Goal: Information Seeking & Learning: Learn about a topic

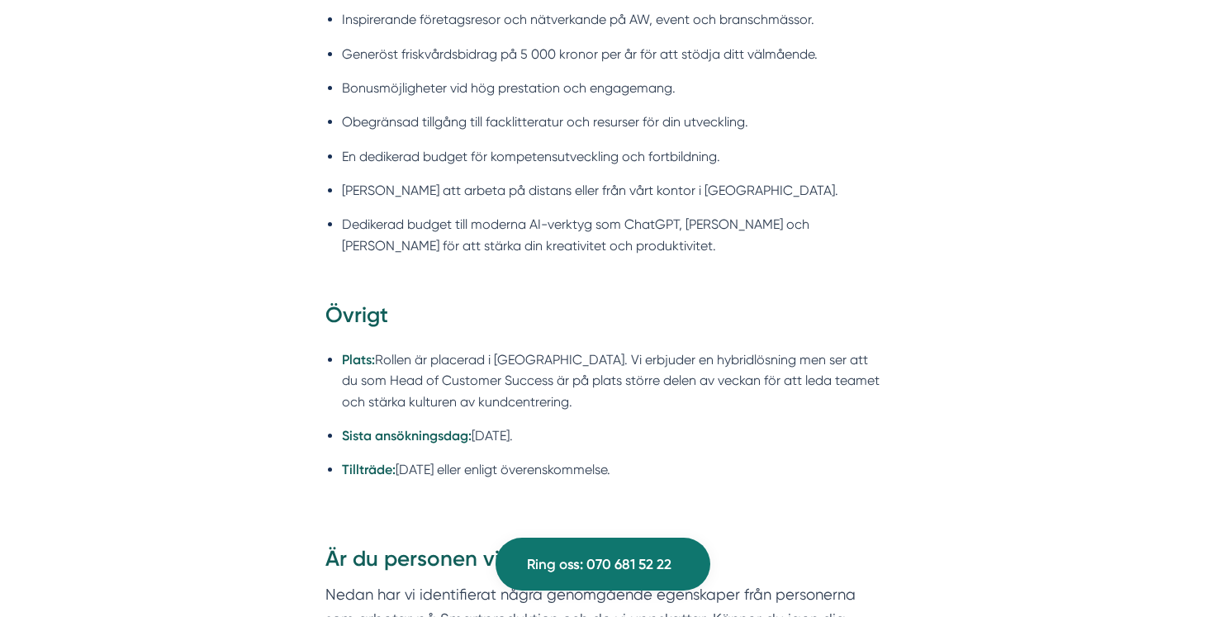
scroll to position [2550, 0]
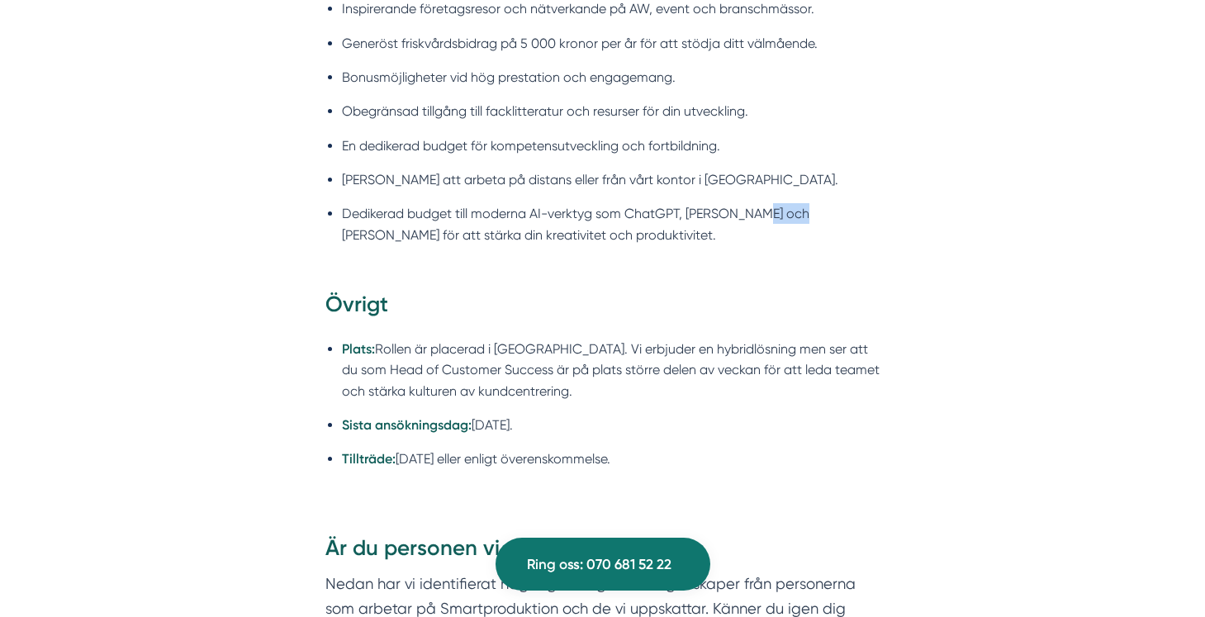
drag, startPoint x: 801, startPoint y: 194, endPoint x: 760, endPoint y: 197, distance: 41.4
click at [760, 203] on li "Dedikerad budget till moderna AI-verktyg som ChatGPT, Gemini och Claude för att…" at bounding box center [611, 224] width 538 height 42
copy li "Claude"
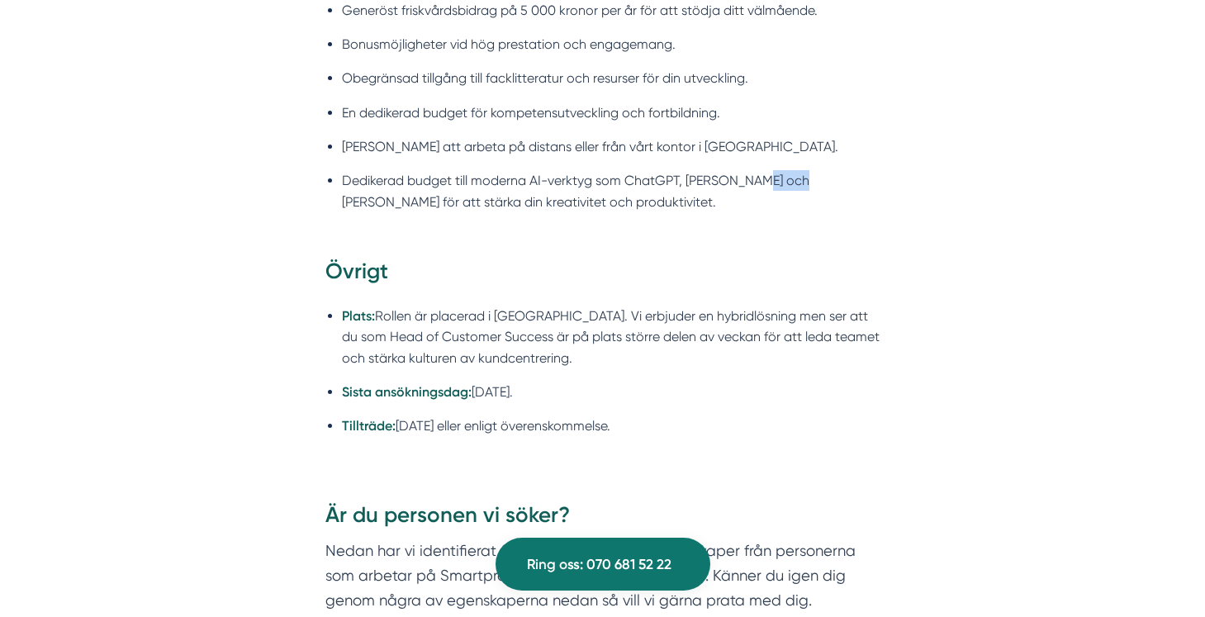
scroll to position [2584, 0]
click at [746, 232] on div "Förmåner på Smartproduktion Inspirerande företagsresor och nätverkande på AW, e…" at bounding box center [603, 90] width 634 height 332
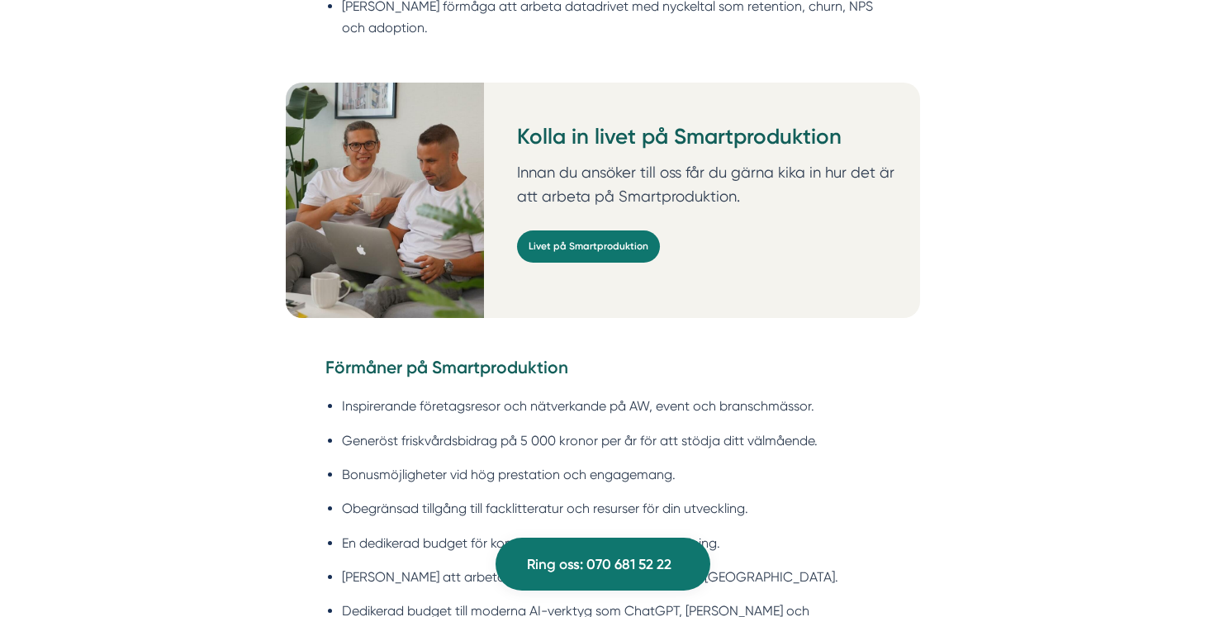
scroll to position [2153, 0]
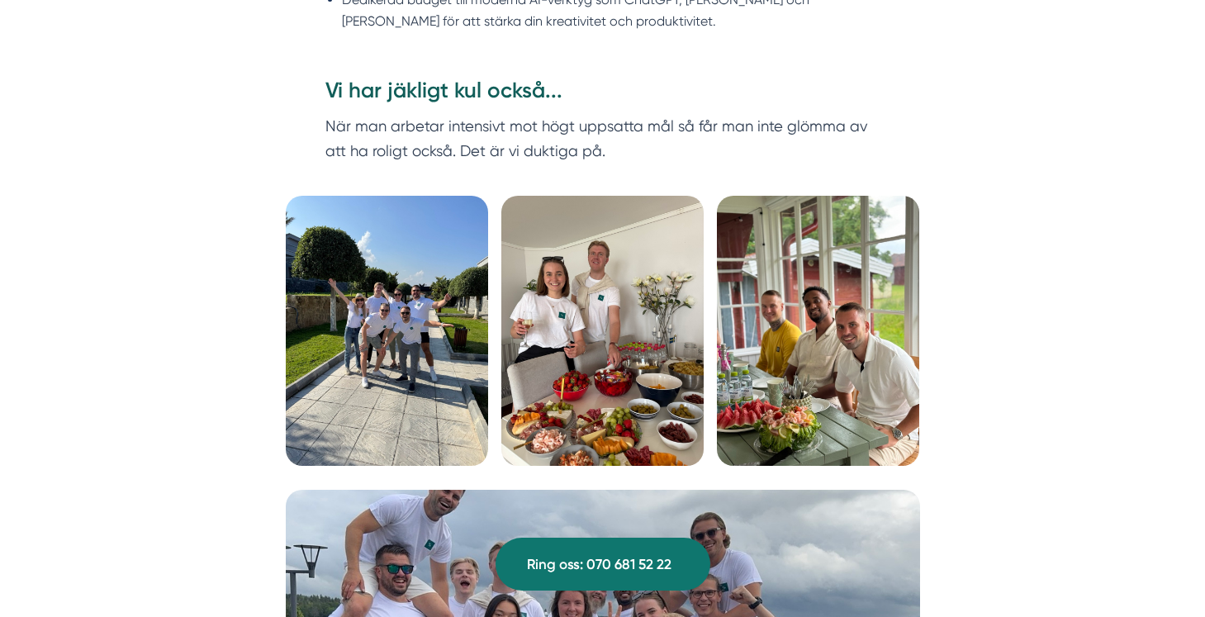
scroll to position [1887, 0]
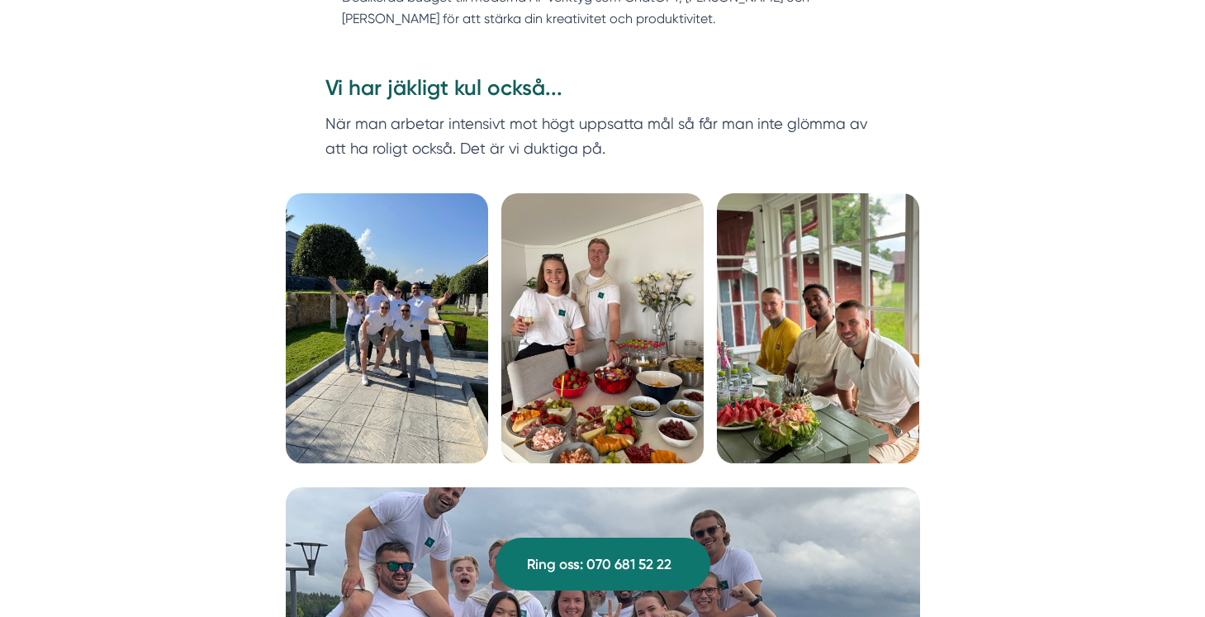
click at [411, 282] on img at bounding box center [387, 328] width 202 height 270
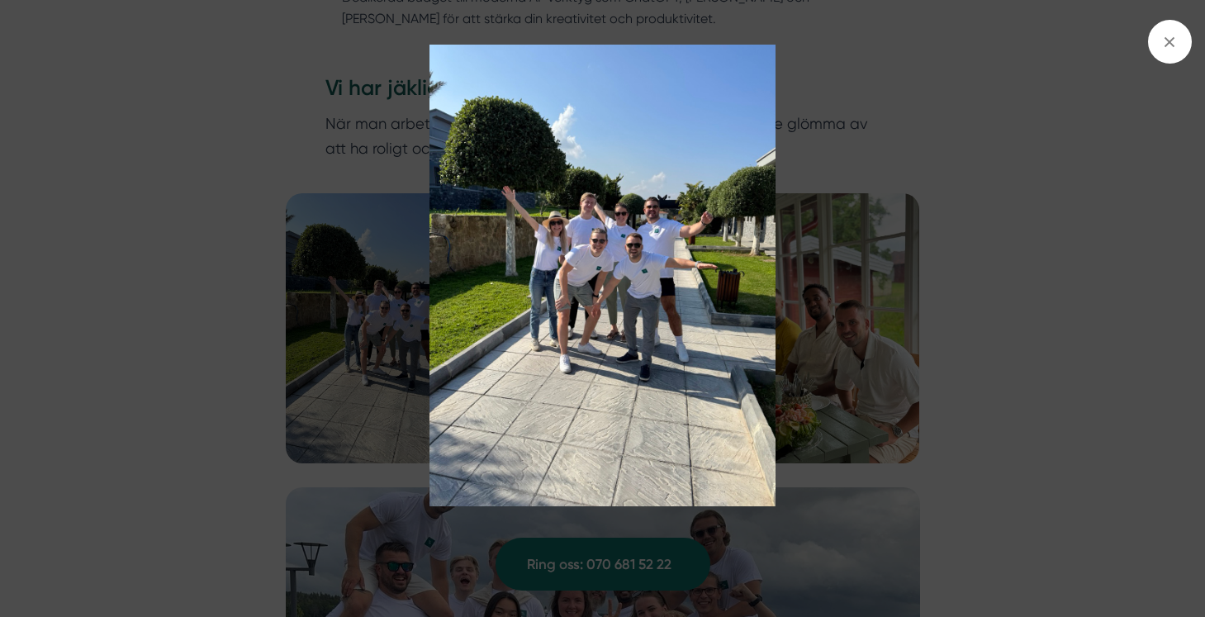
click at [963, 242] on img at bounding box center [601, 276] width 903 height 462
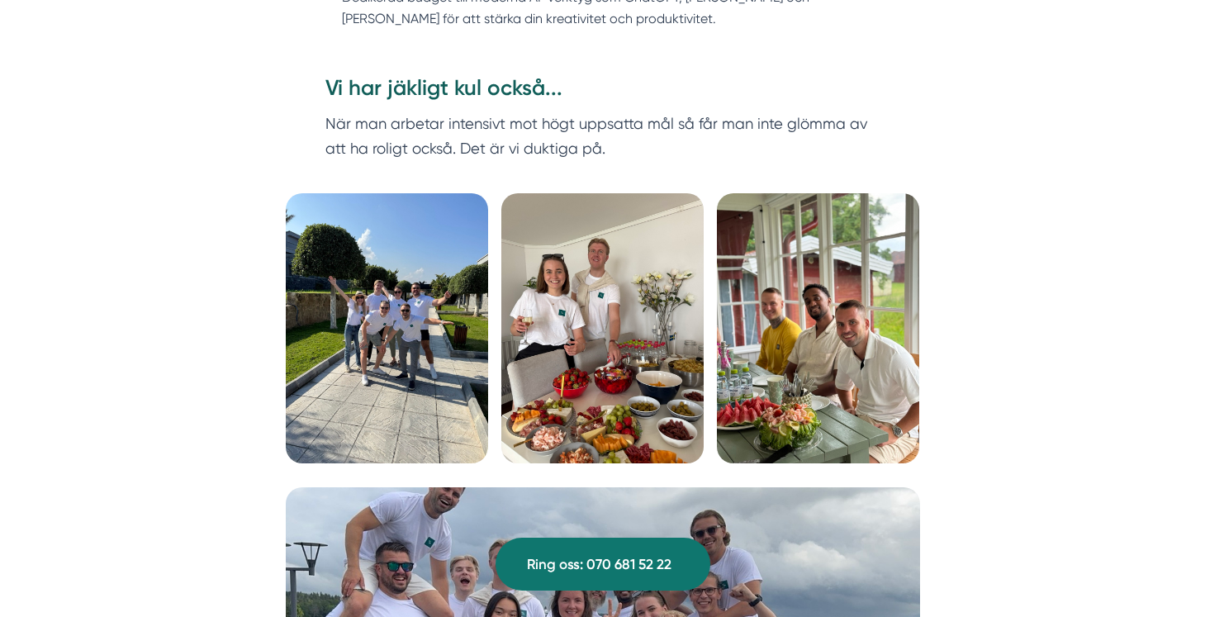
click at [629, 311] on img at bounding box center [602, 328] width 202 height 270
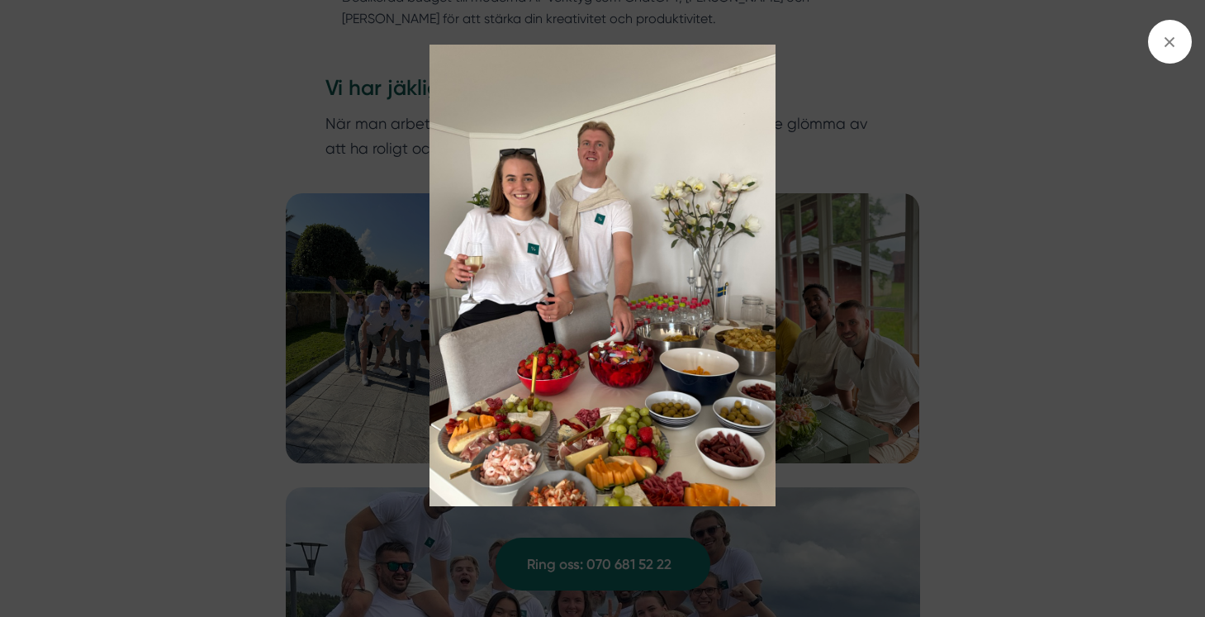
click at [1006, 303] on img at bounding box center [601, 276] width 903 height 462
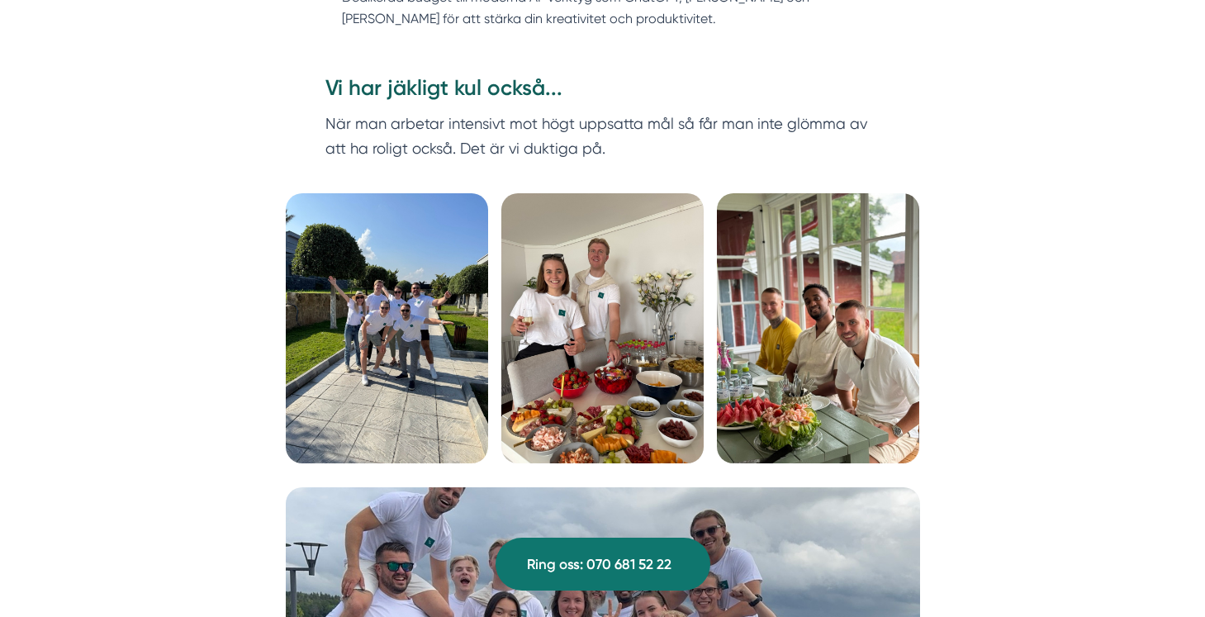
click at [885, 319] on img at bounding box center [818, 328] width 202 height 270
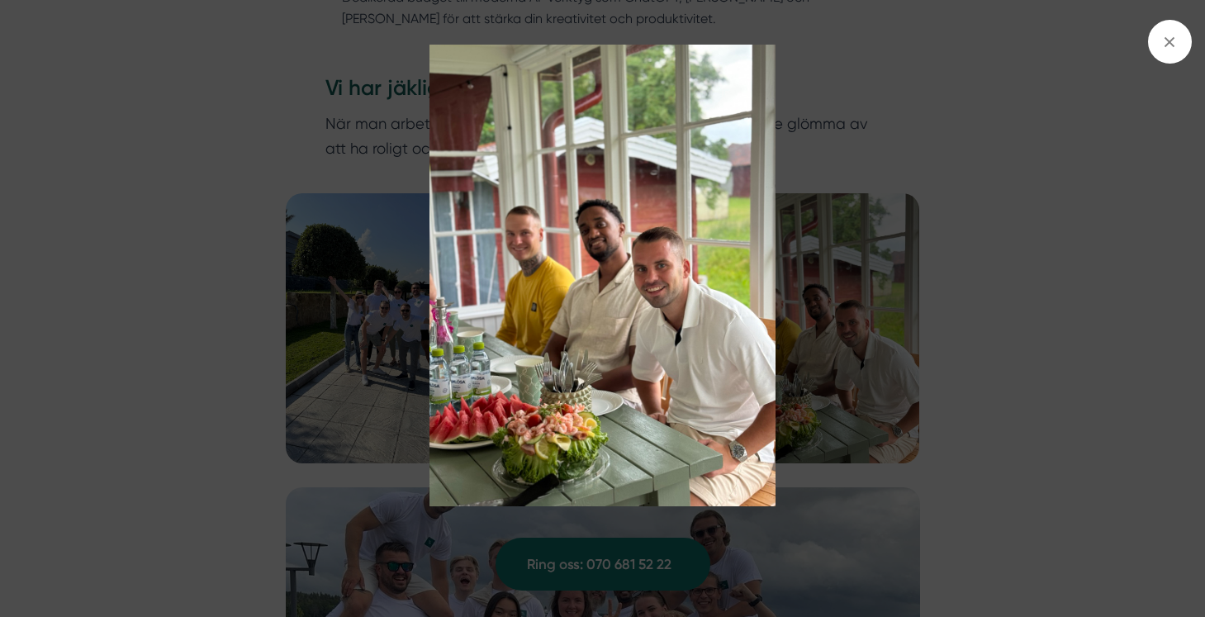
click at [1018, 325] on img at bounding box center [601, 276] width 903 height 462
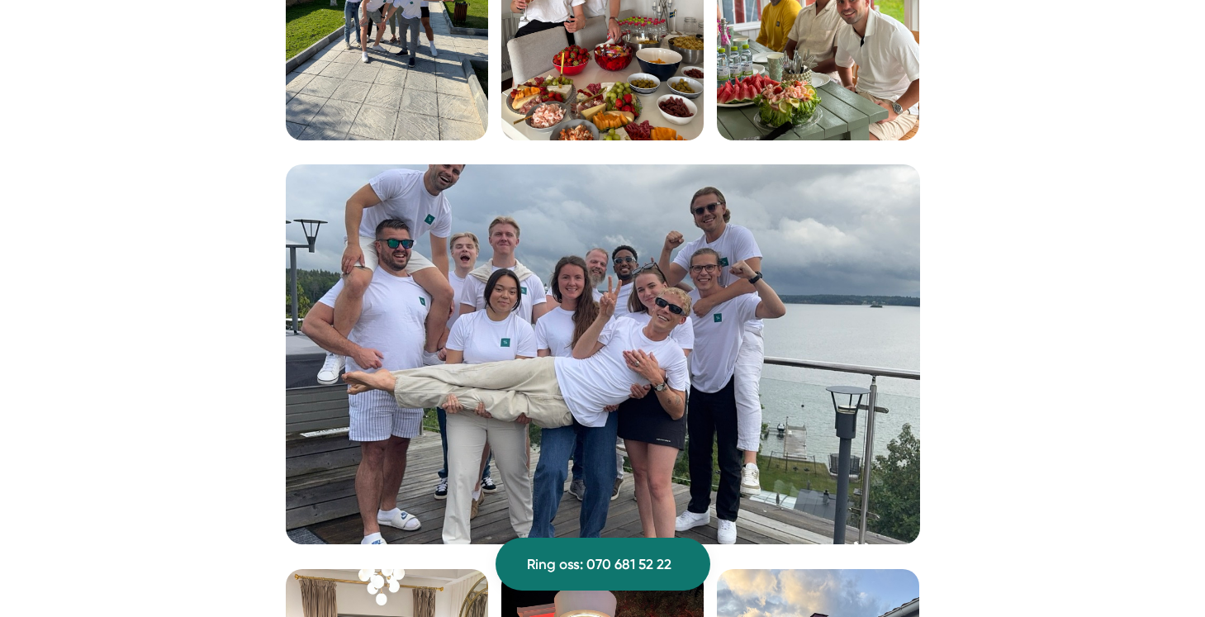
scroll to position [2236, 0]
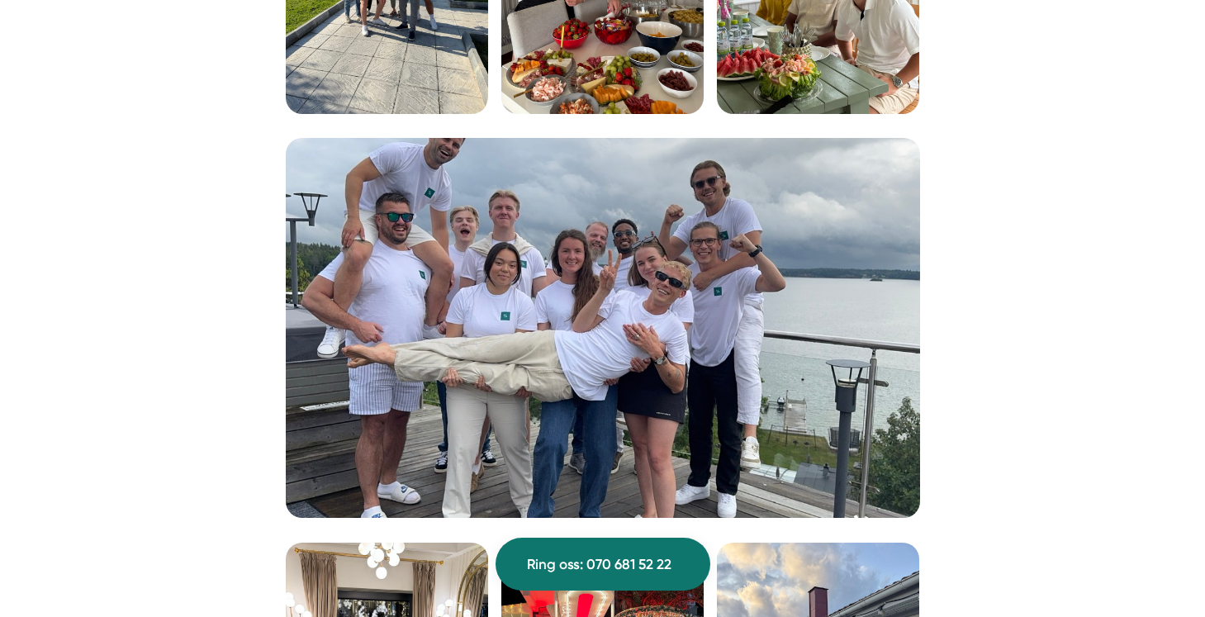
click at [693, 393] on img at bounding box center [603, 328] width 634 height 380
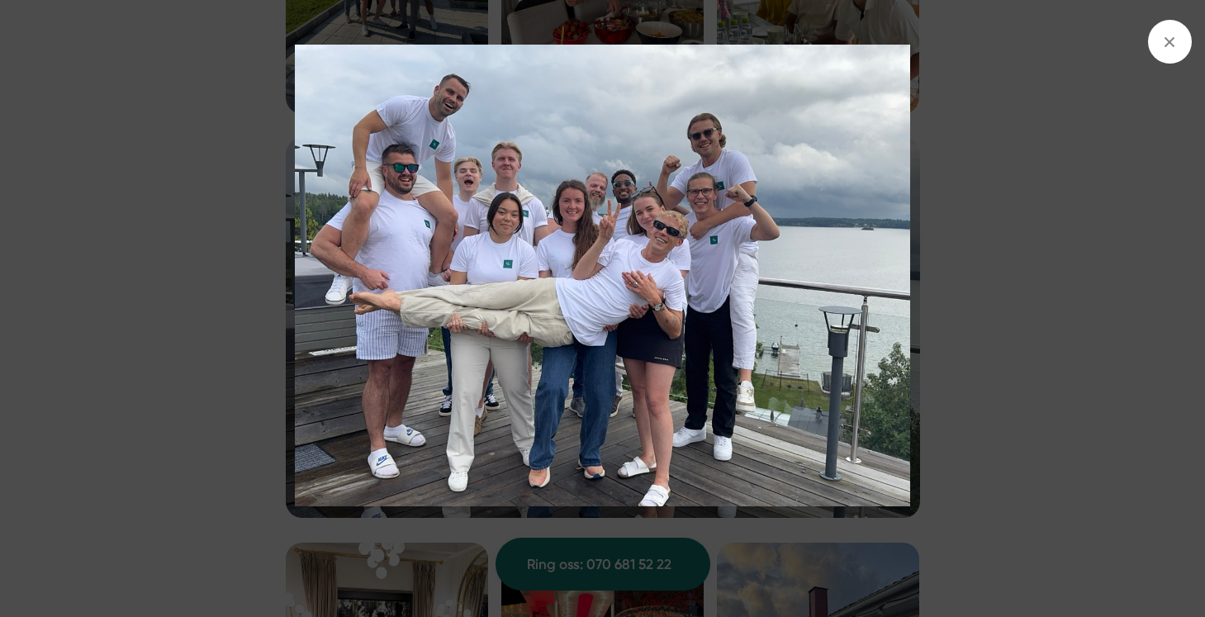
click at [966, 339] on img at bounding box center [601, 276] width 903 height 462
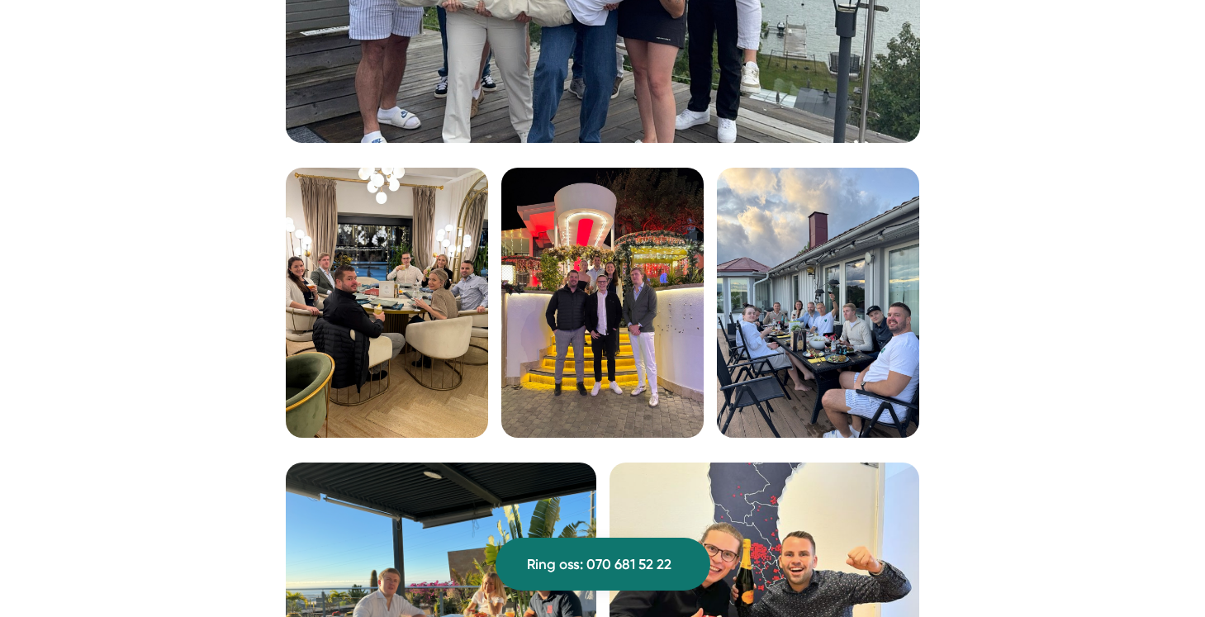
scroll to position [2621, 0]
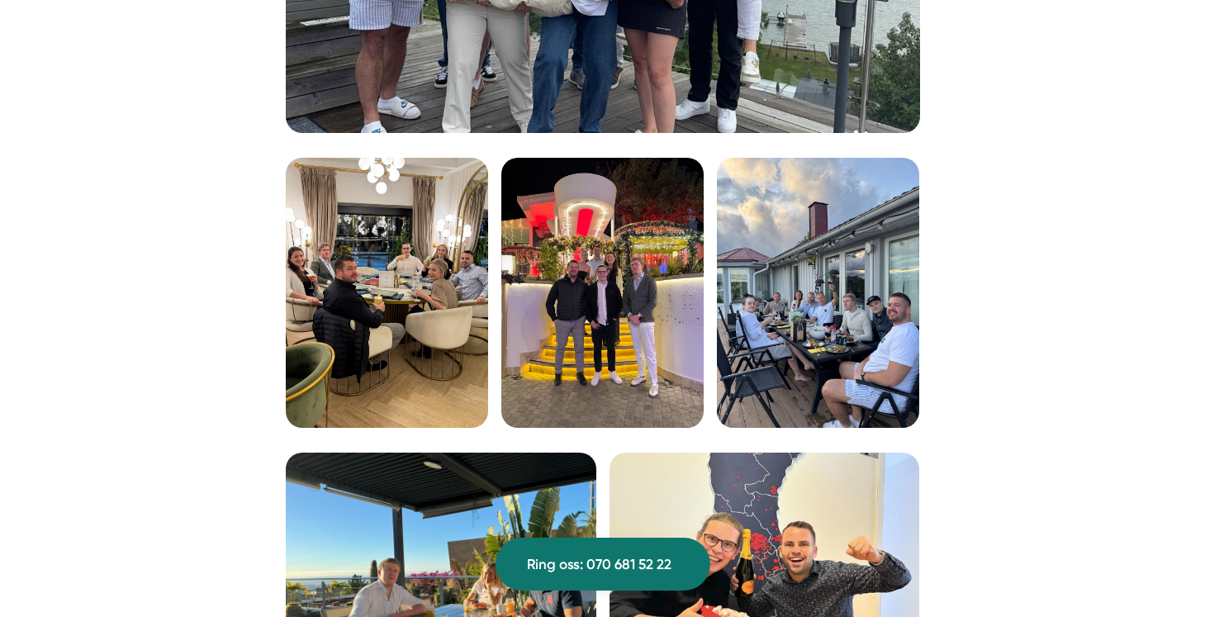
click at [410, 314] on img at bounding box center [387, 293] width 202 height 270
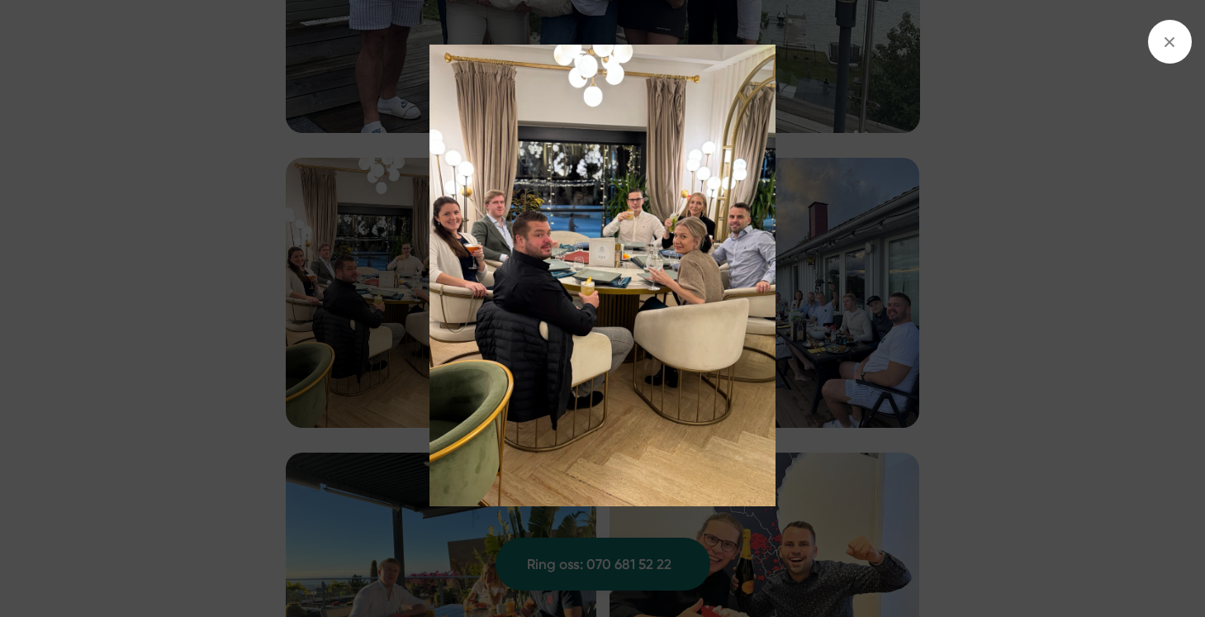
click at [997, 290] on img at bounding box center [601, 276] width 903 height 462
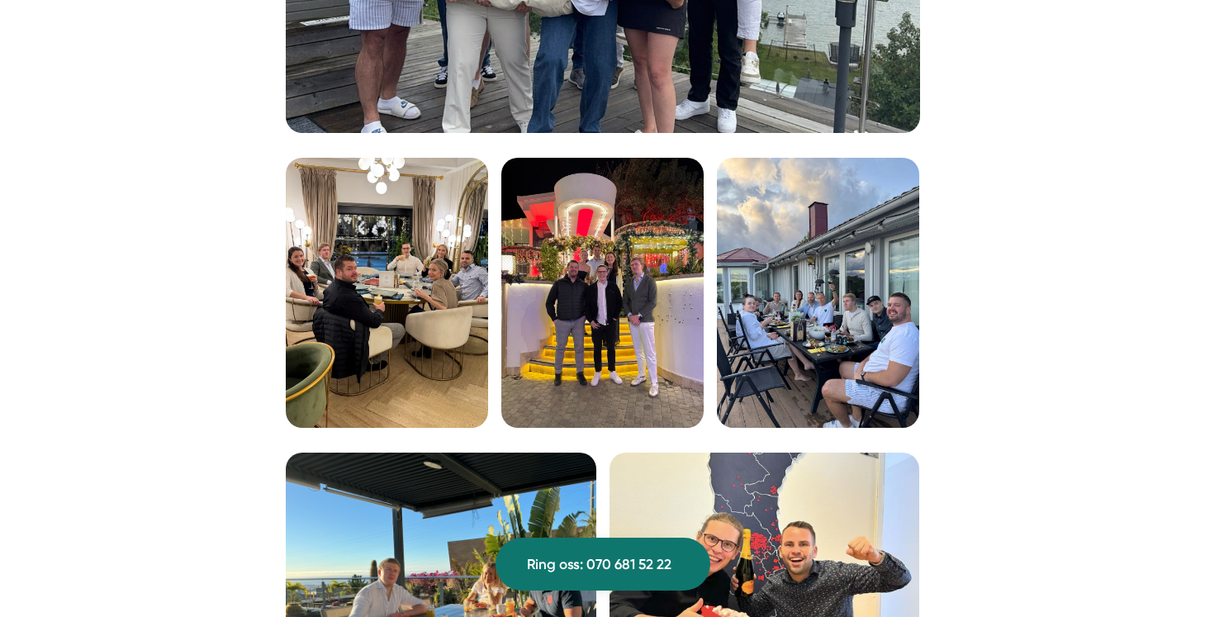
click at [652, 333] on img at bounding box center [602, 293] width 202 height 270
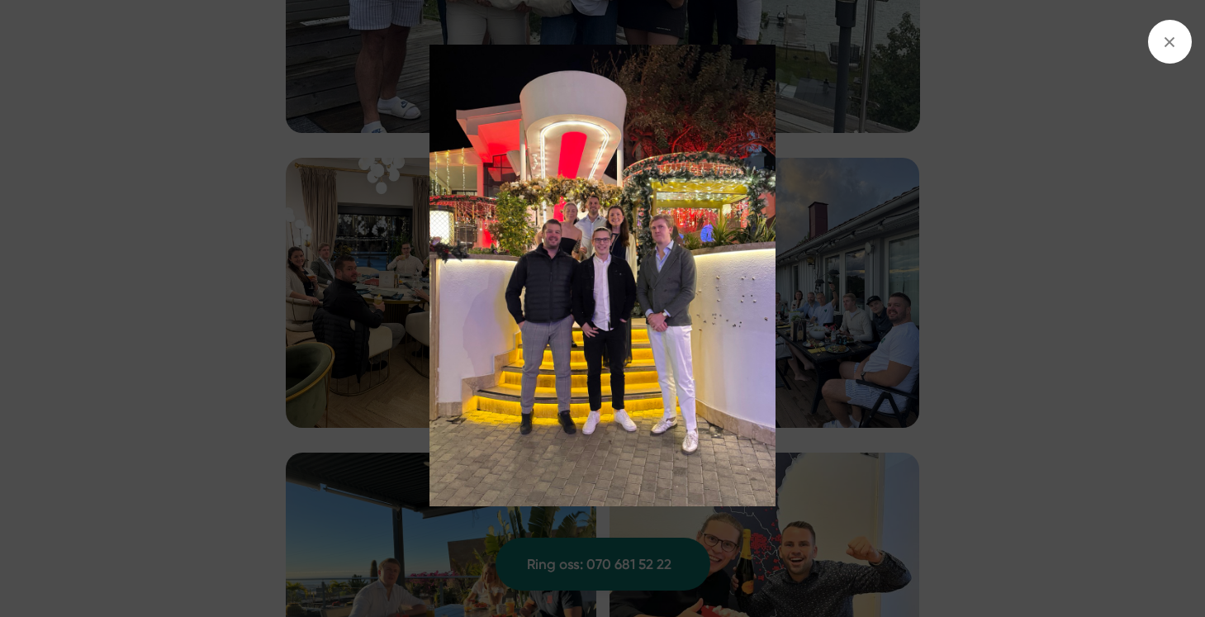
click at [1005, 314] on img at bounding box center [601, 276] width 903 height 462
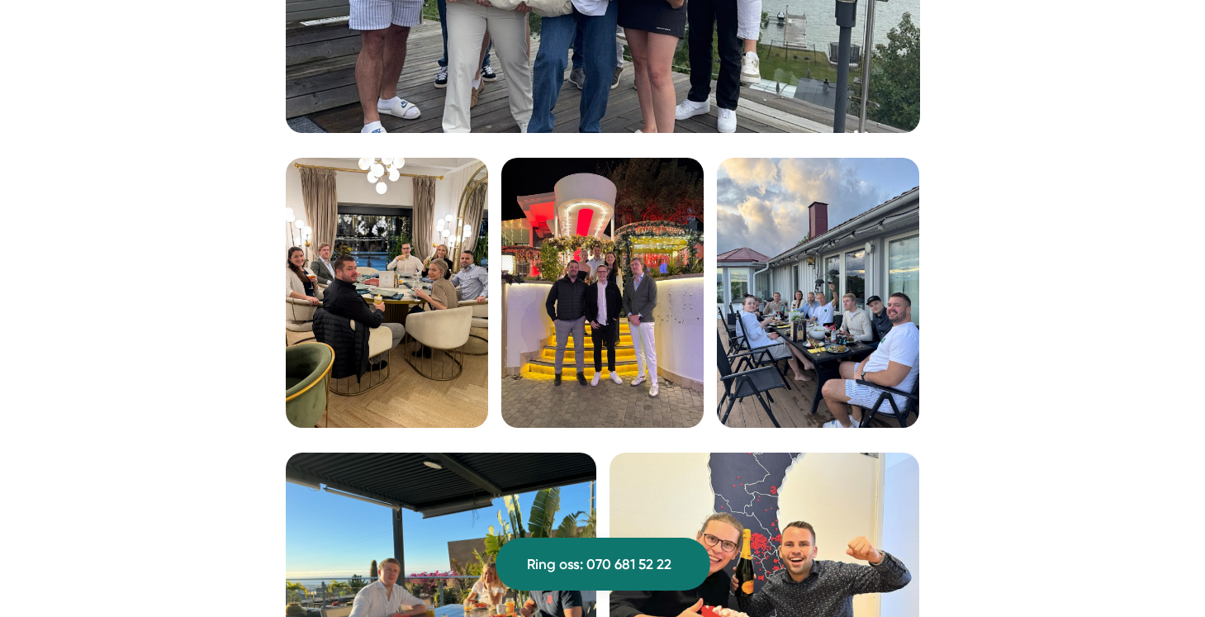
click at [873, 329] on img at bounding box center [818, 293] width 202 height 270
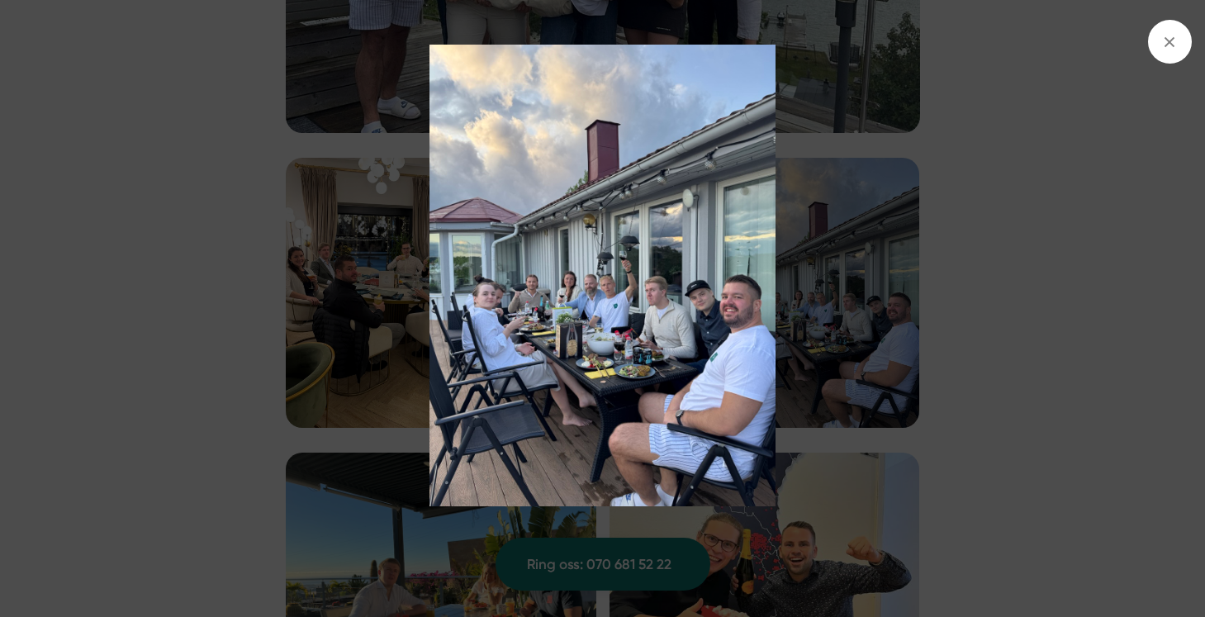
click at [970, 315] on img at bounding box center [601, 276] width 903 height 462
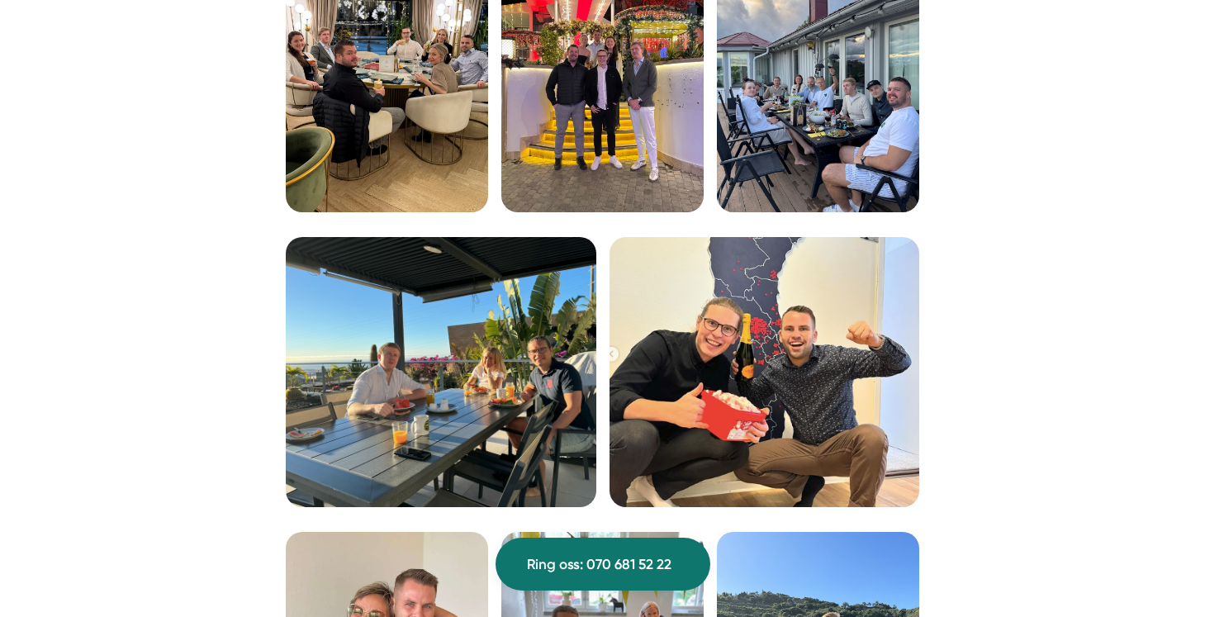
scroll to position [2930, 0]
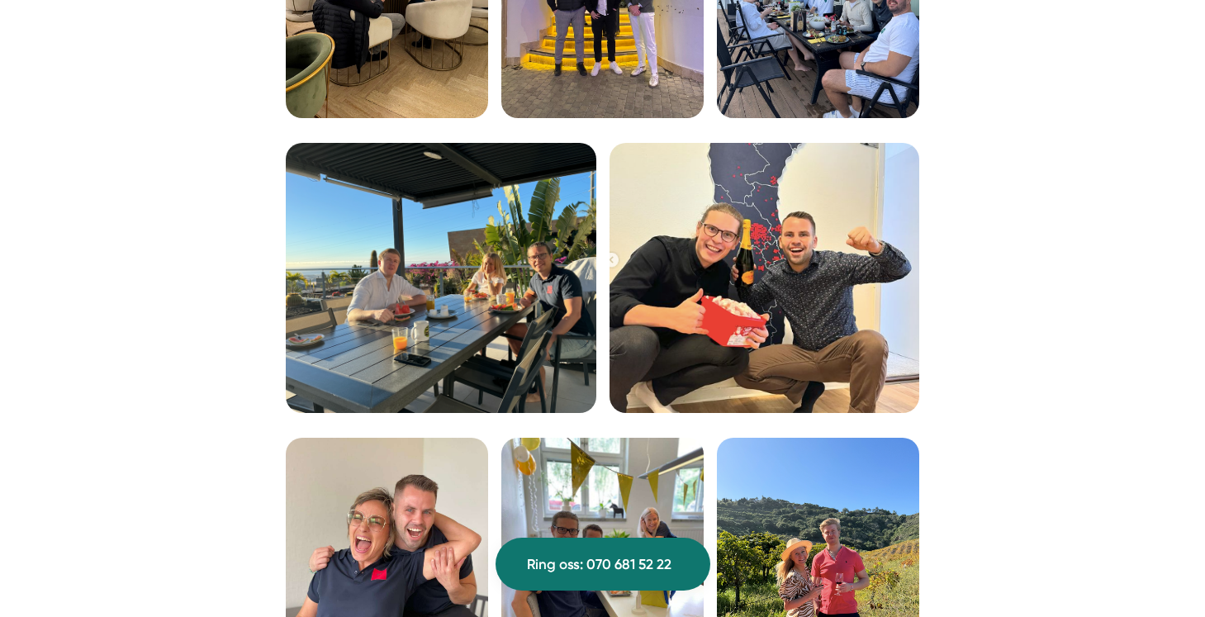
click at [474, 297] on img at bounding box center [441, 278] width 310 height 271
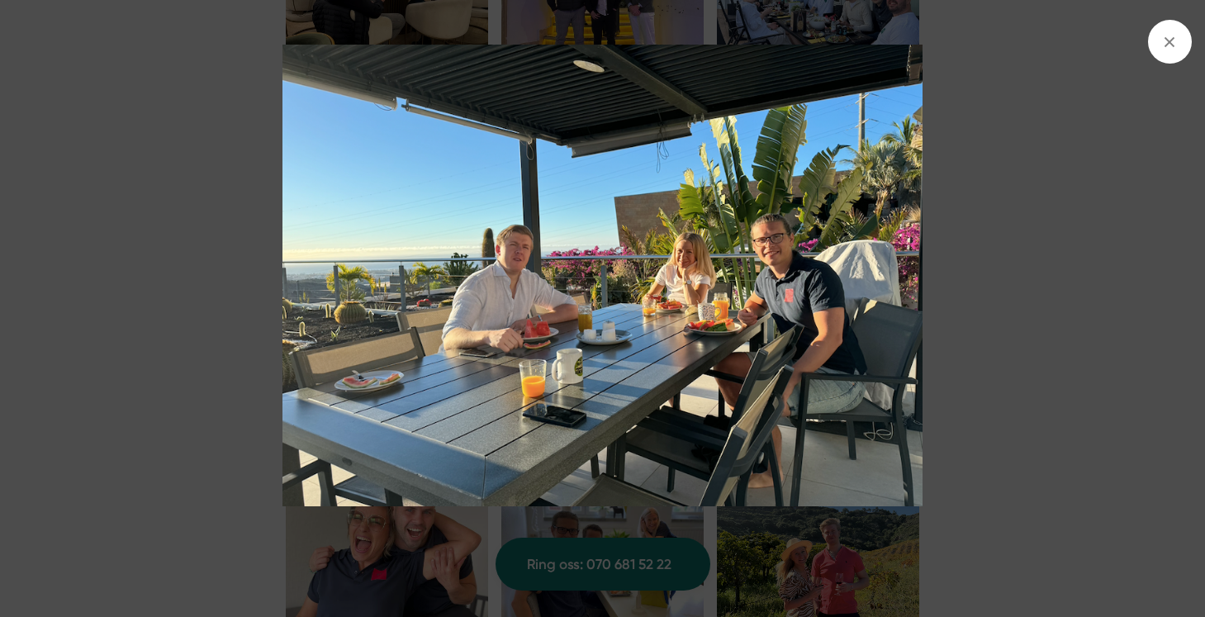
click at [1021, 310] on img at bounding box center [601, 276] width 903 height 462
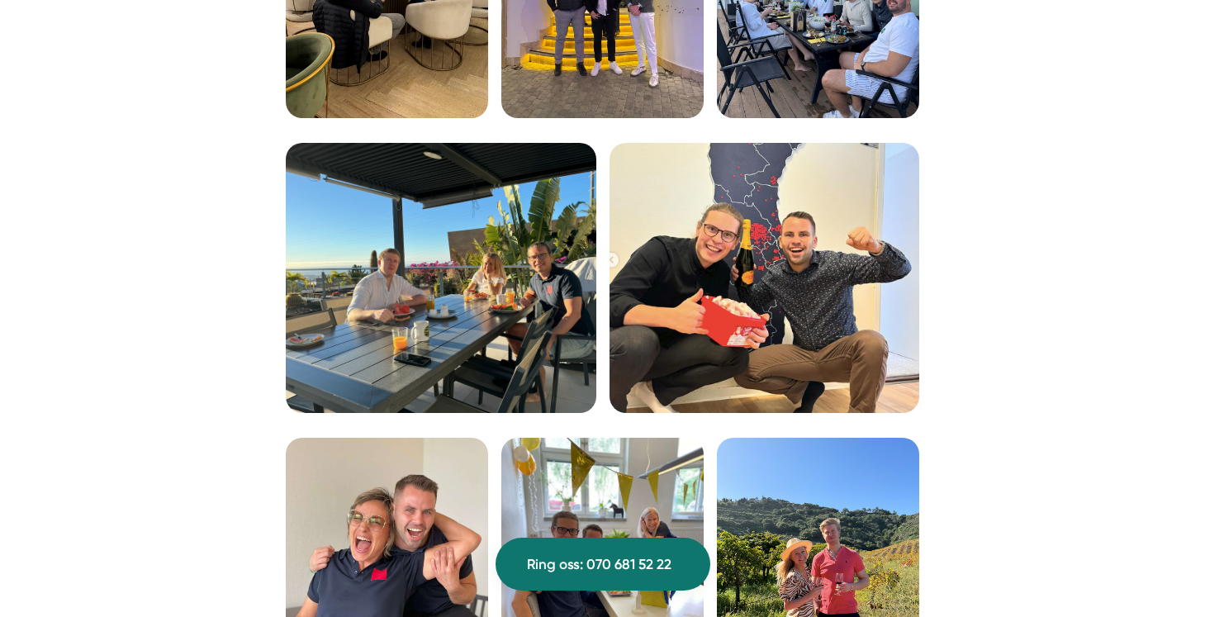
click at [798, 305] on img at bounding box center [764, 278] width 310 height 271
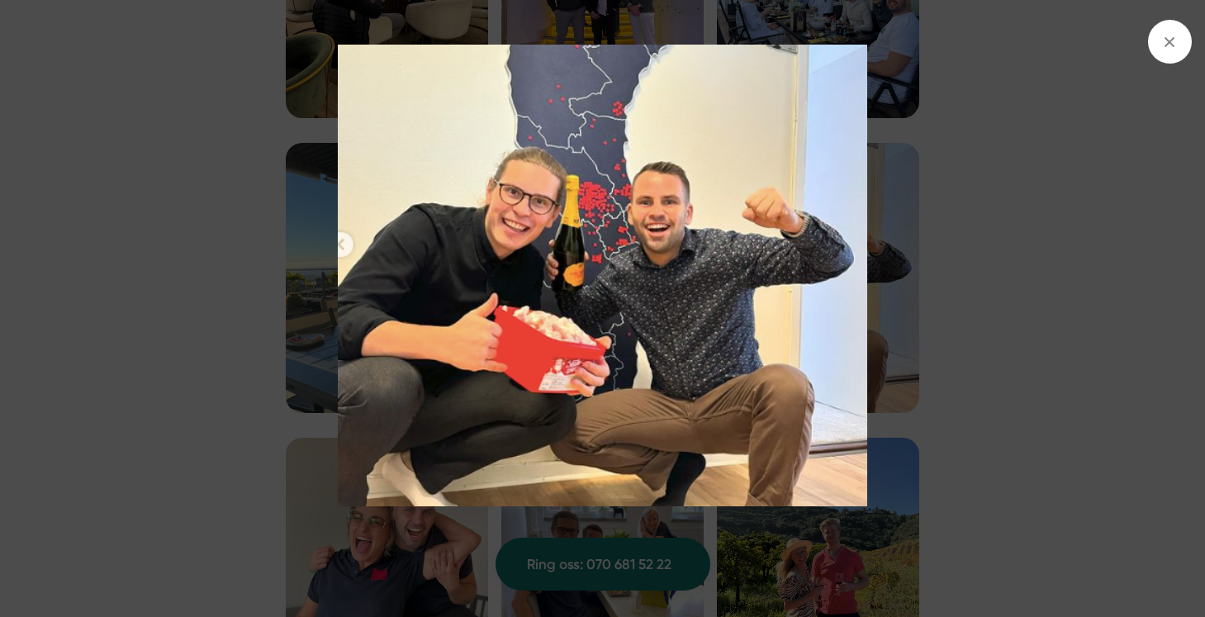
click at [973, 287] on img at bounding box center [601, 276] width 903 height 462
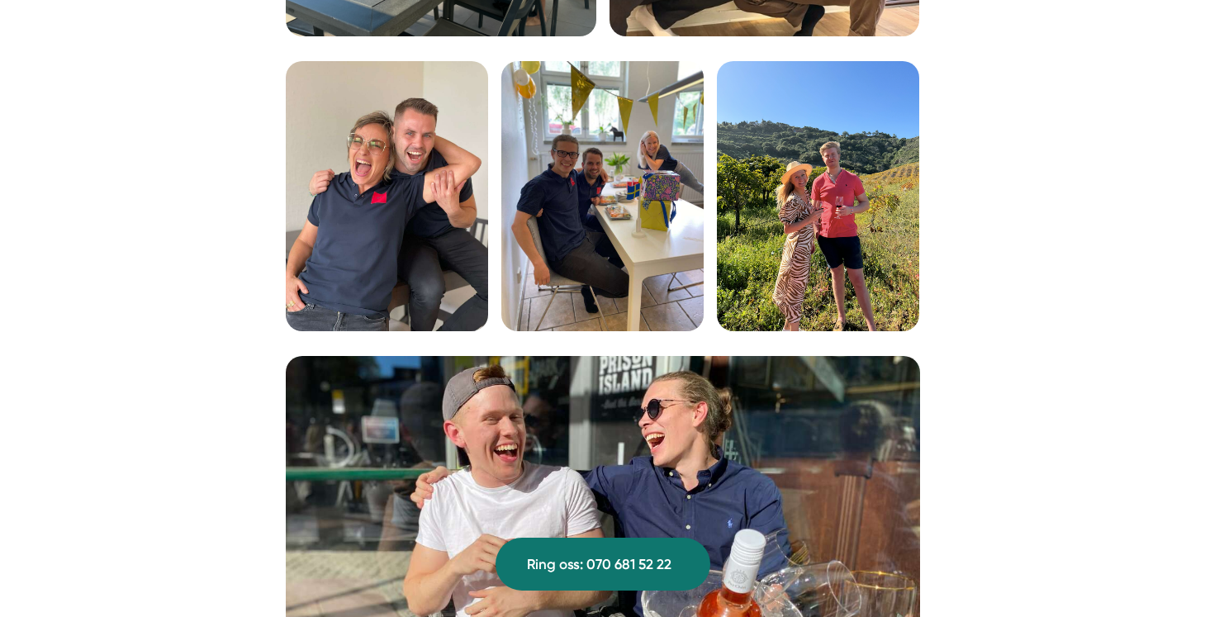
scroll to position [3325, 0]
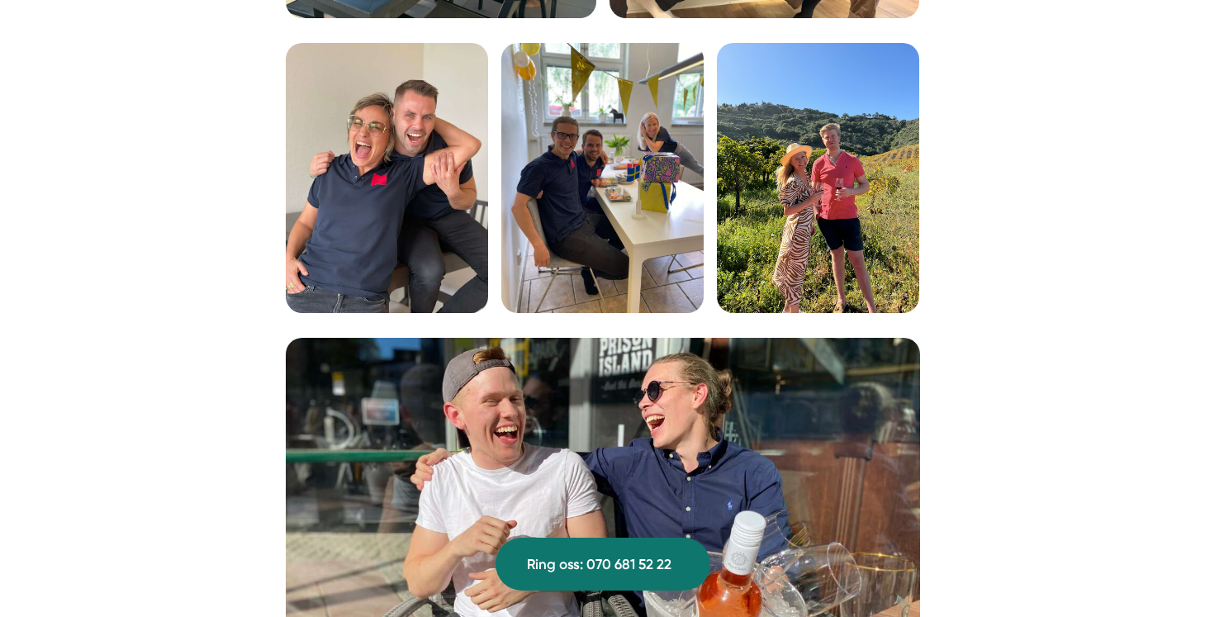
click at [804, 231] on img at bounding box center [818, 178] width 202 height 270
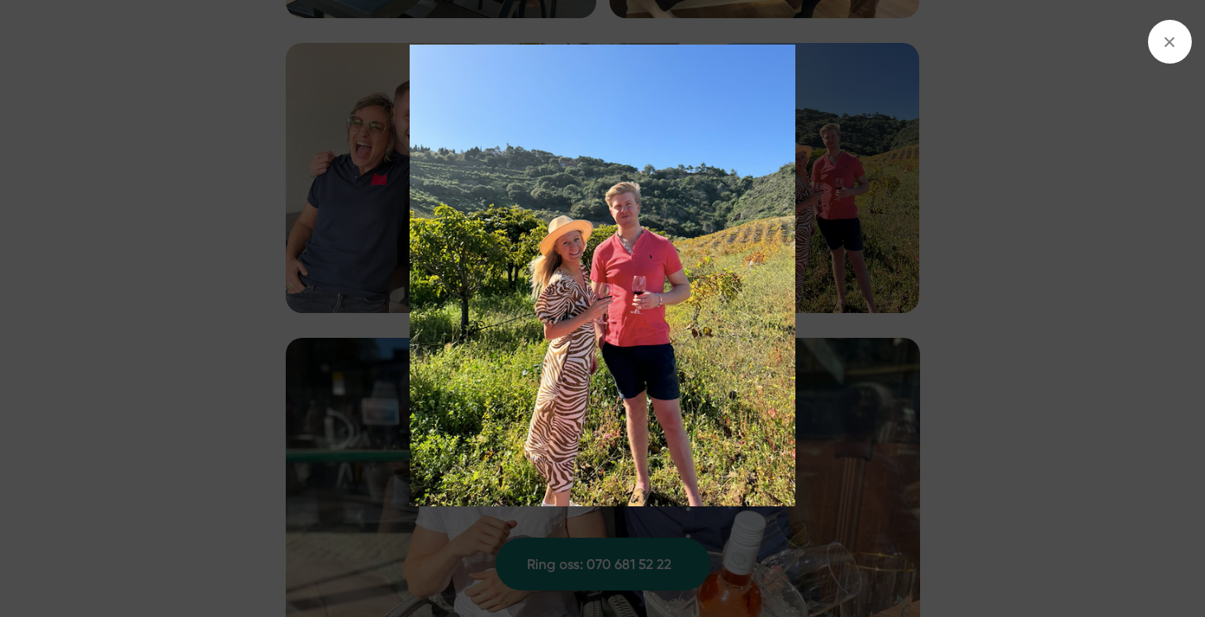
click at [1020, 287] on img at bounding box center [601, 276] width 903 height 462
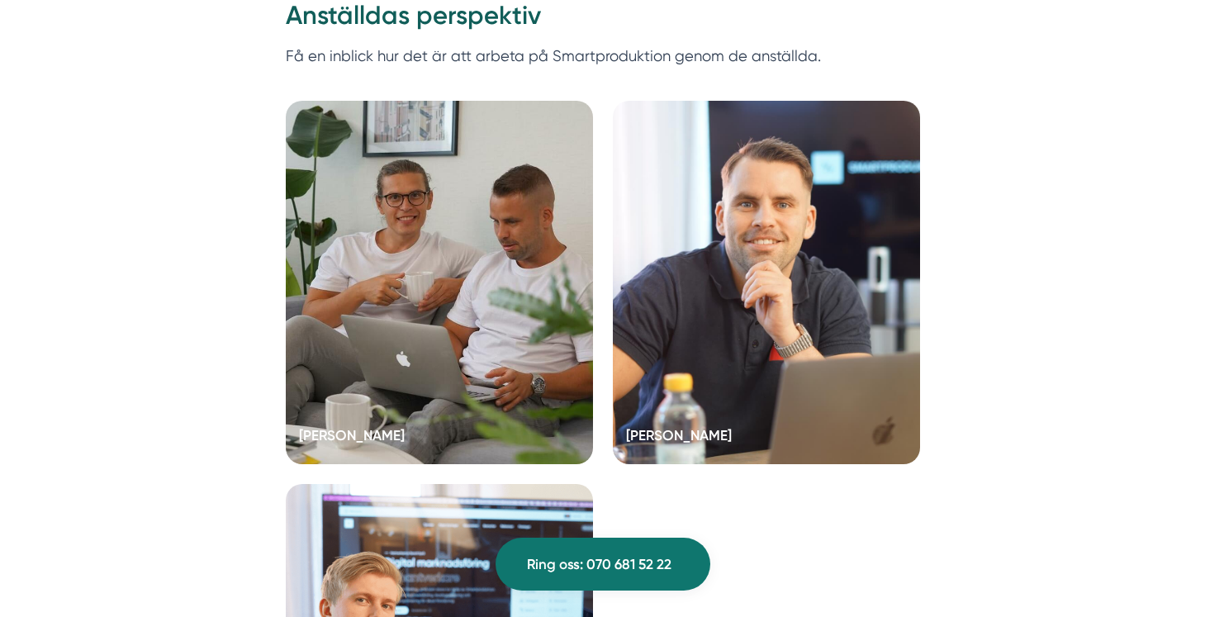
scroll to position [4442, 0]
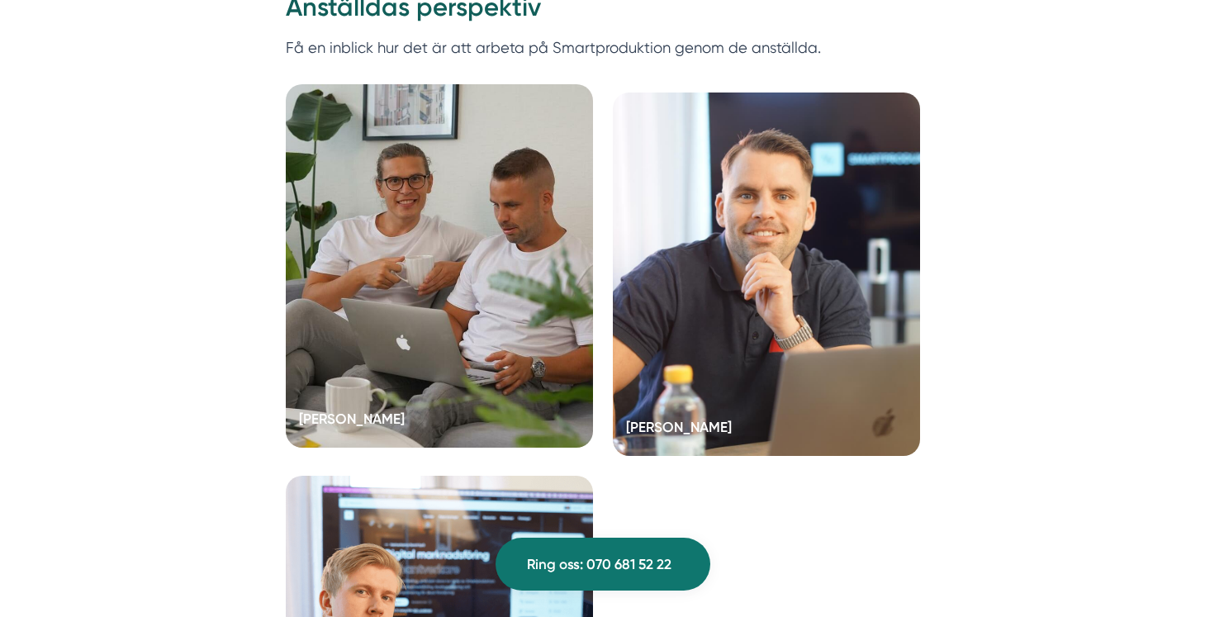
click at [497, 347] on div at bounding box center [439, 265] width 307 height 363
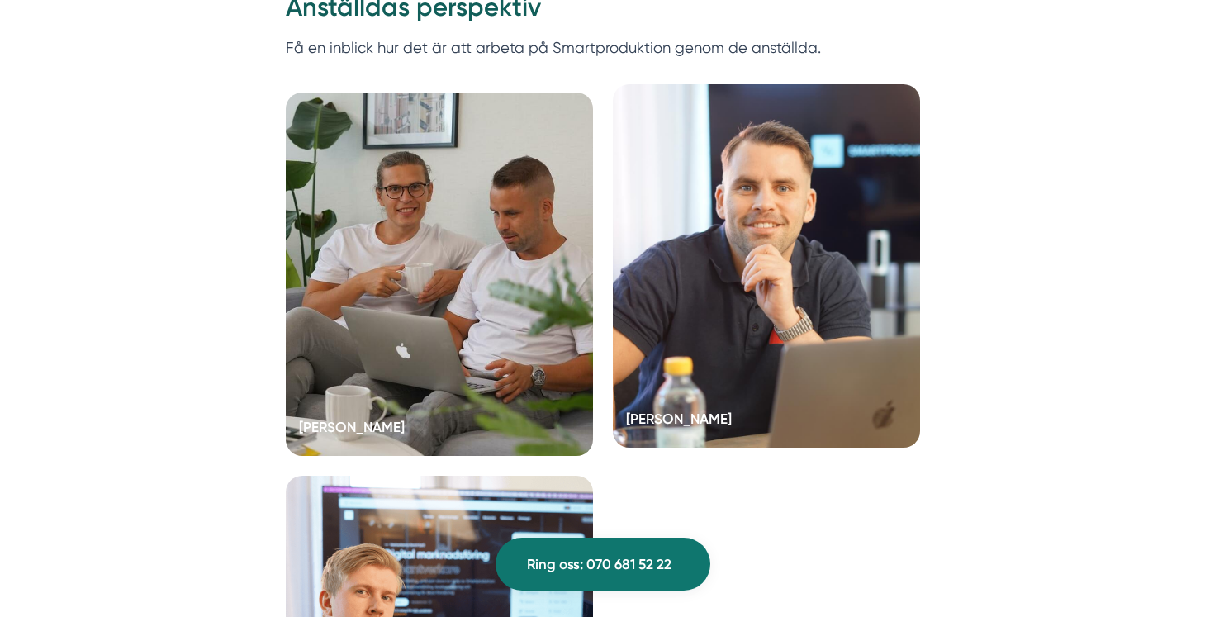
click at [721, 325] on div at bounding box center [766, 265] width 307 height 363
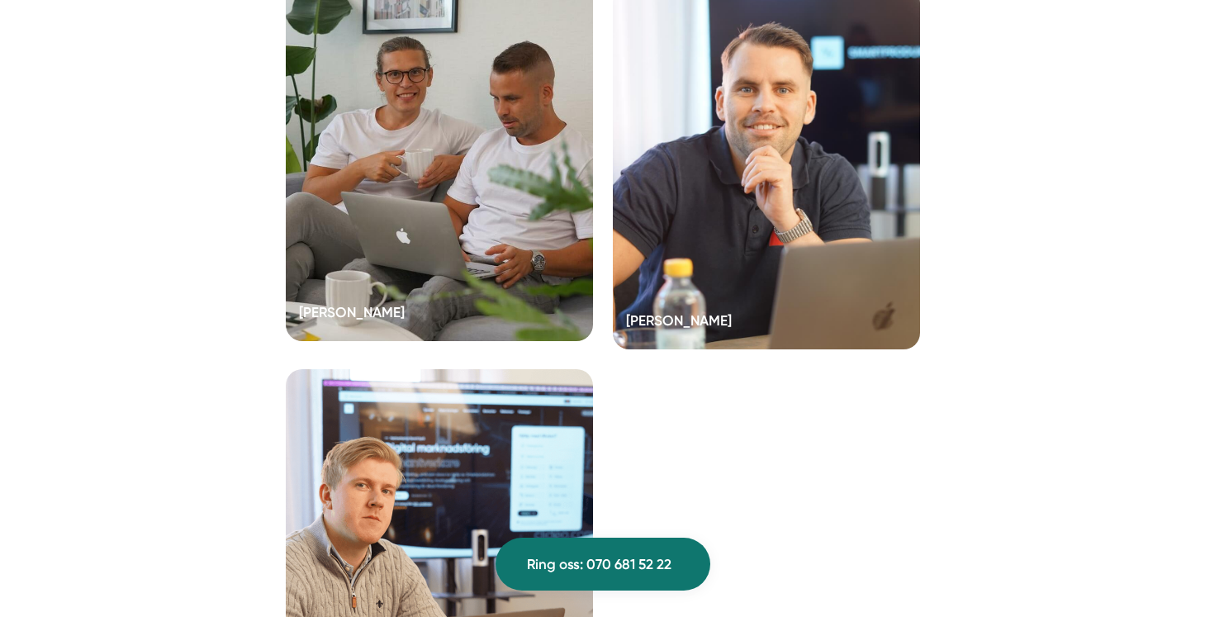
scroll to position [4598, 0]
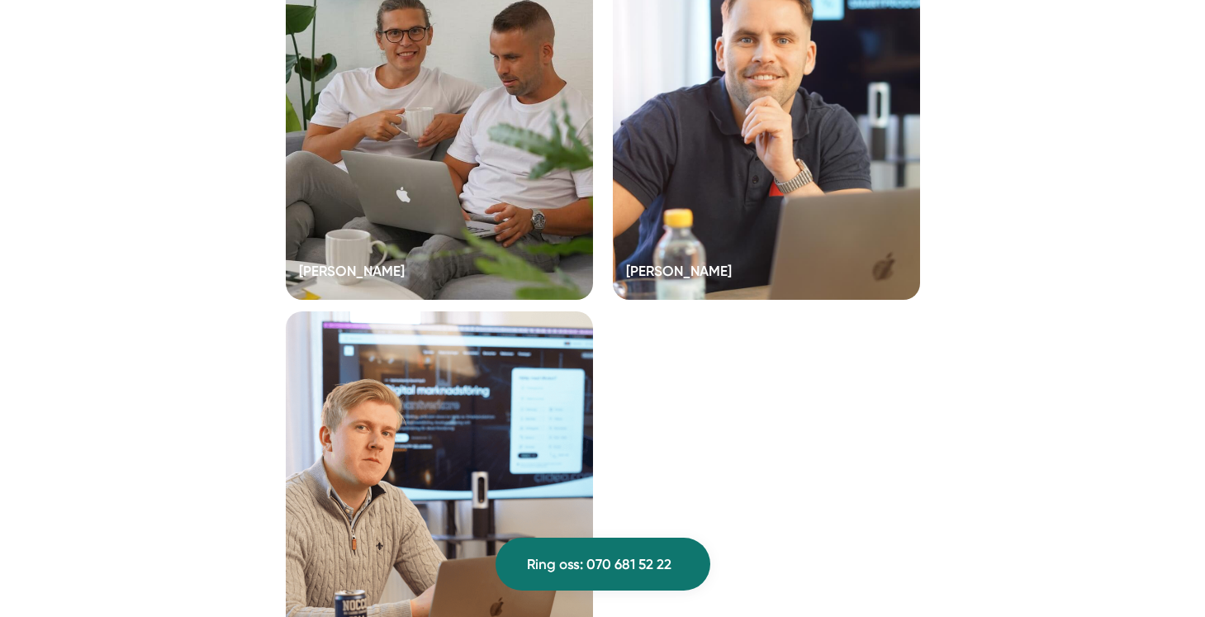
click at [509, 479] on div at bounding box center [439, 492] width 307 height 363
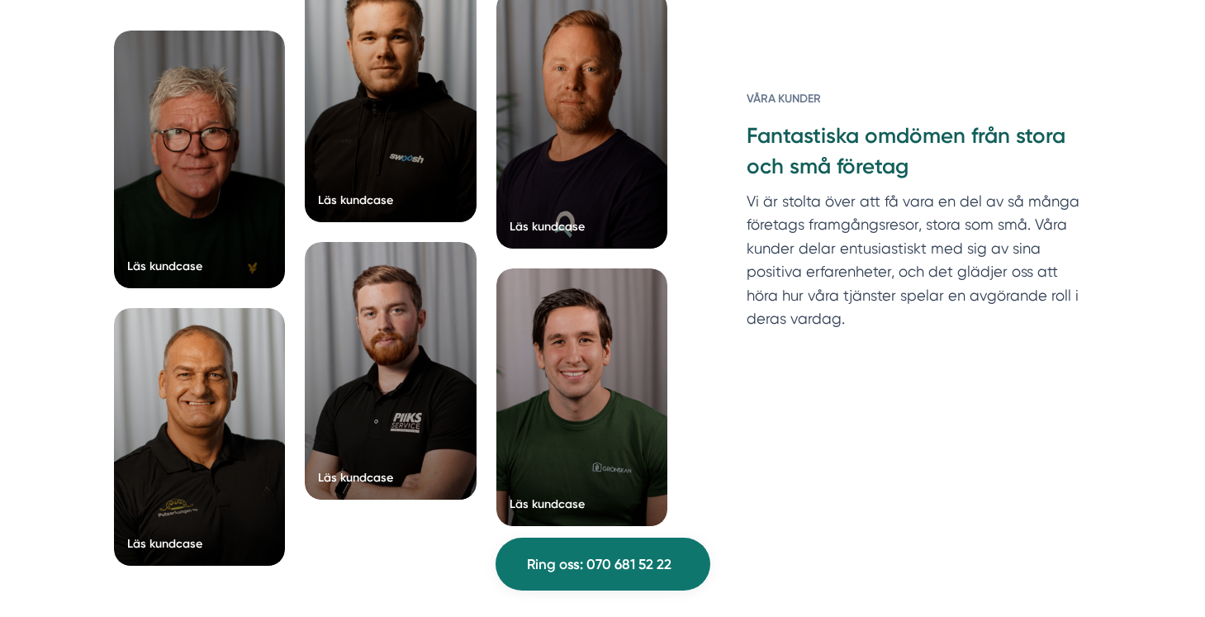
scroll to position [6284, 0]
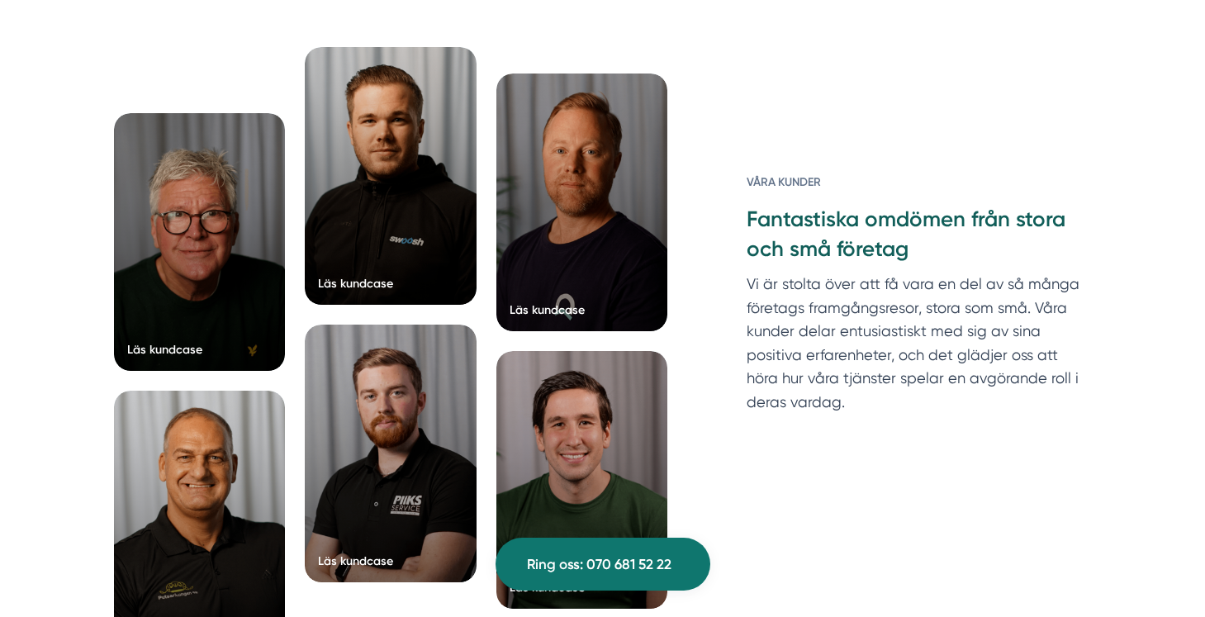
scroll to position [2209, 0]
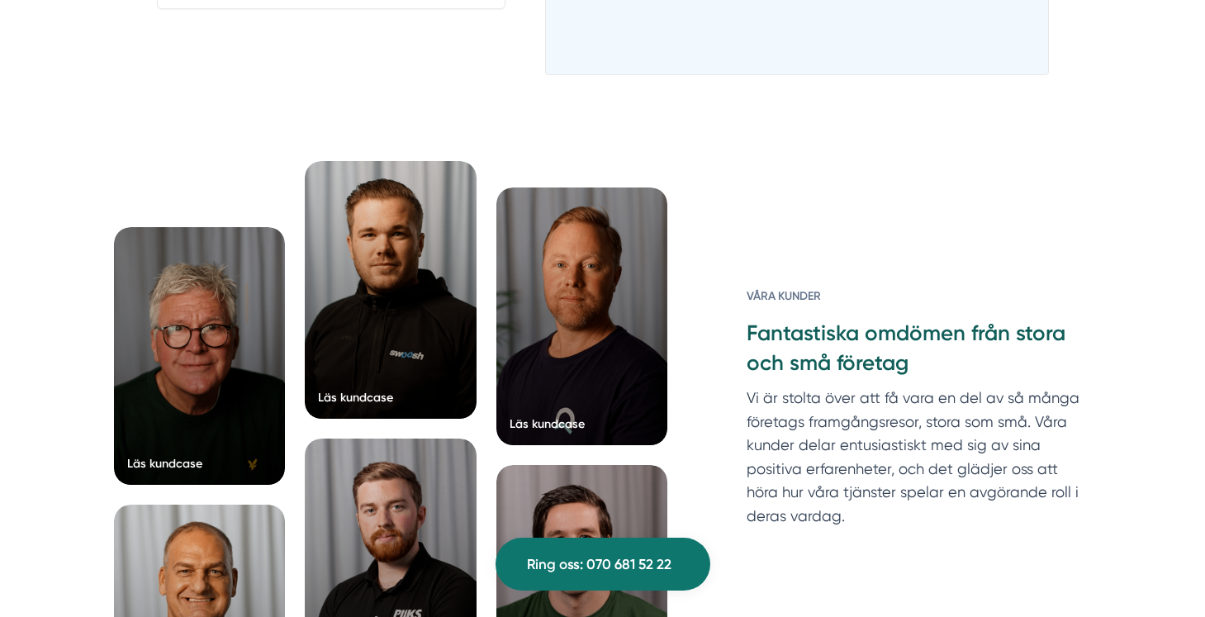
scroll to position [3035, 0]
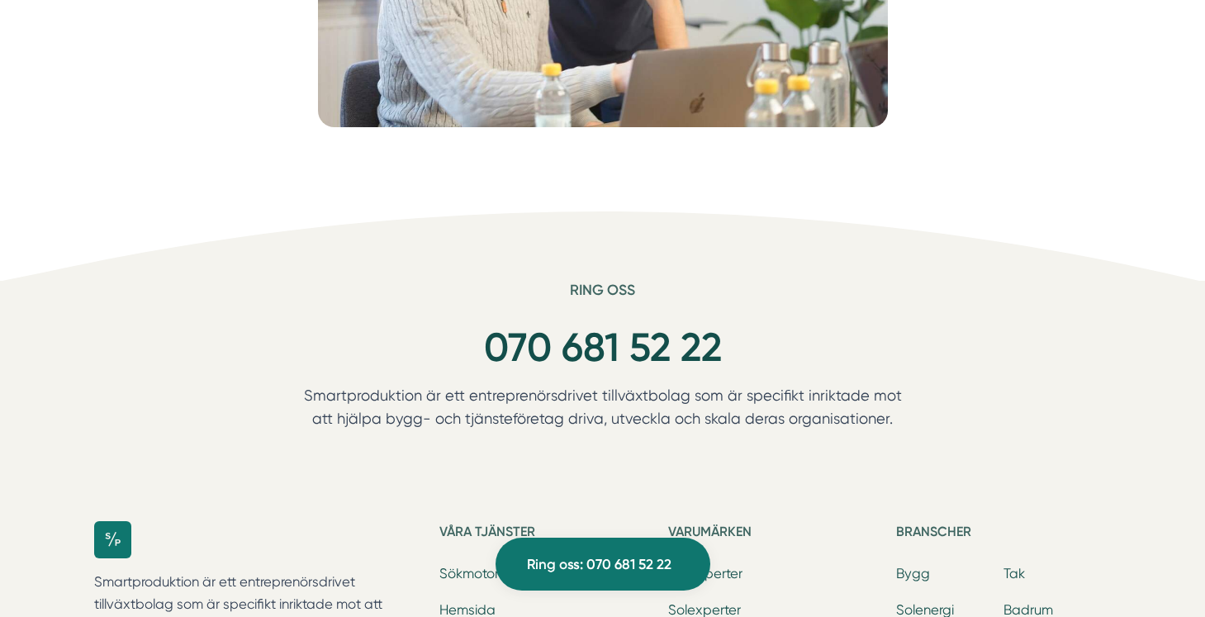
scroll to position [2877, 0]
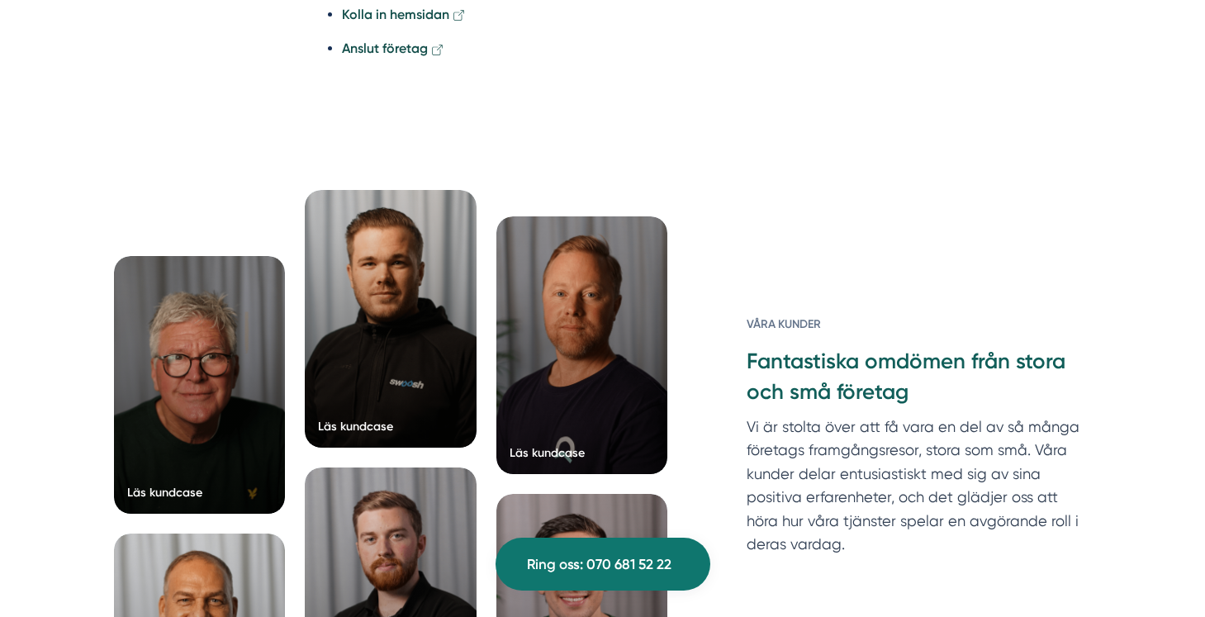
scroll to position [4127, 0]
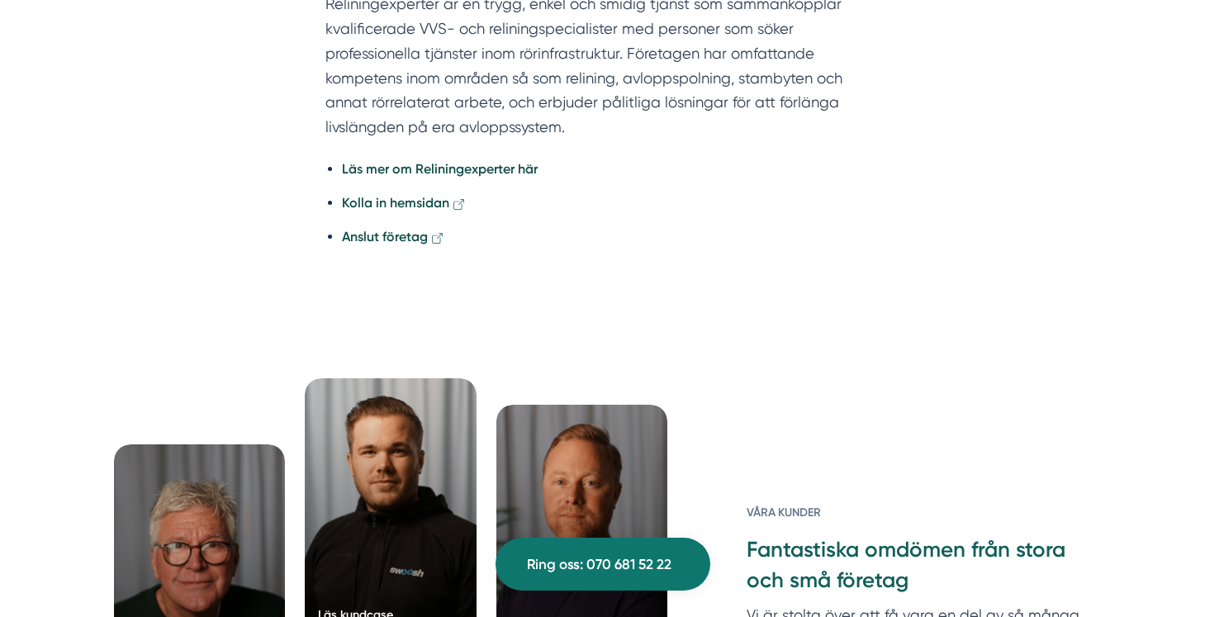
scroll to position [2898, 0]
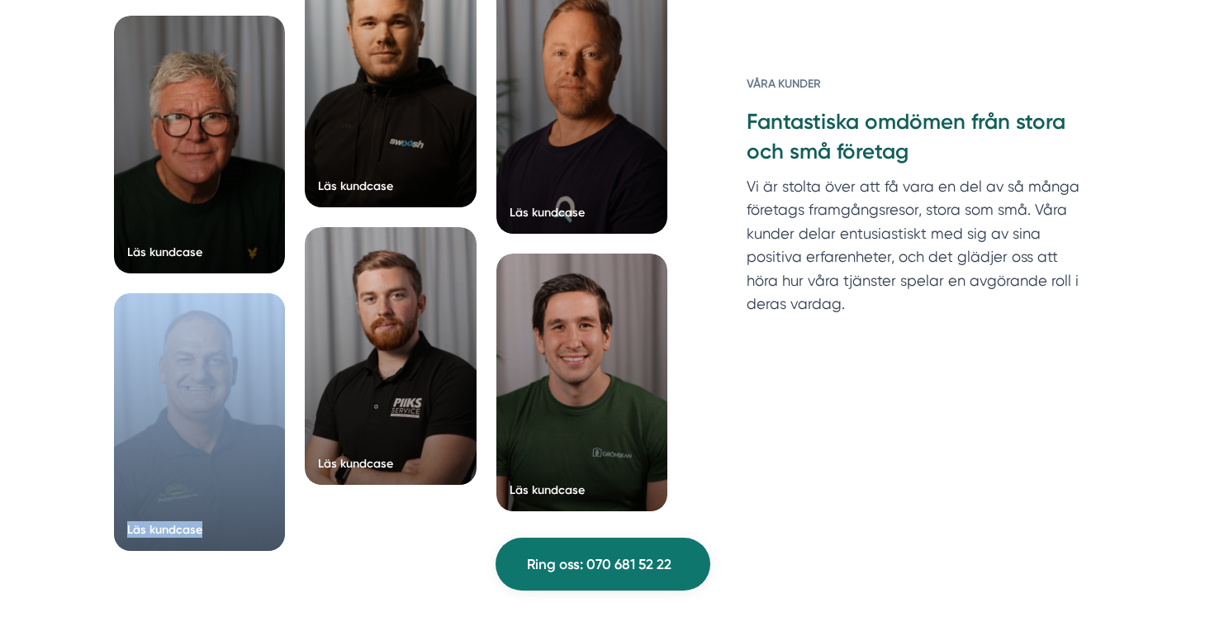
scroll to position [3390, 0]
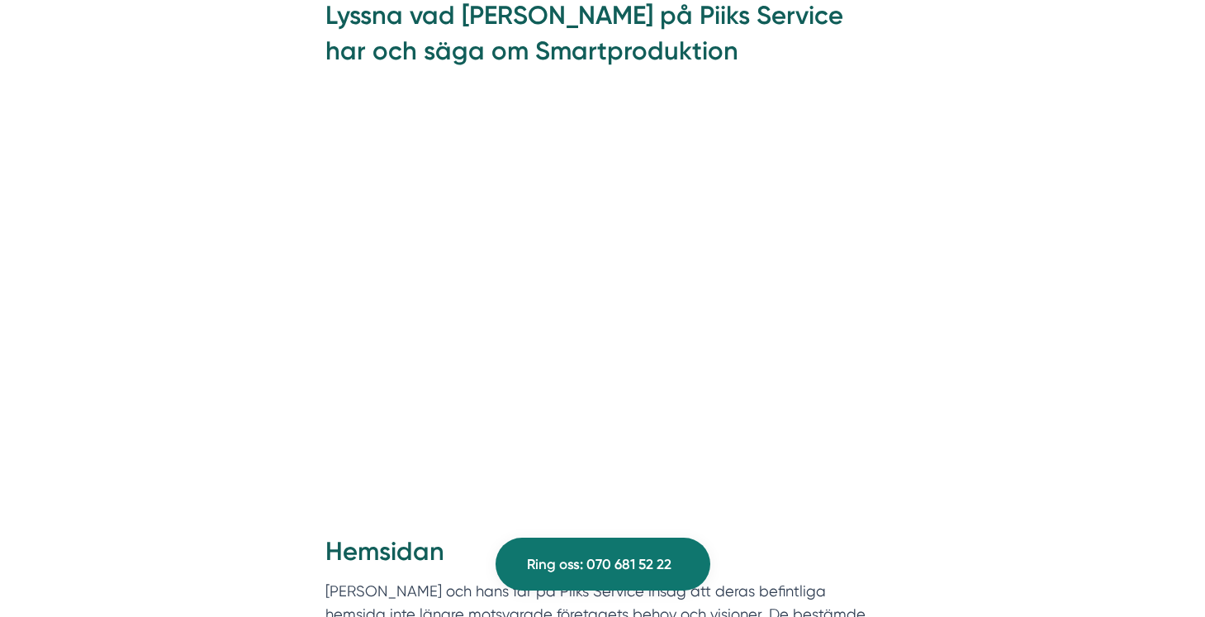
scroll to position [1607, 0]
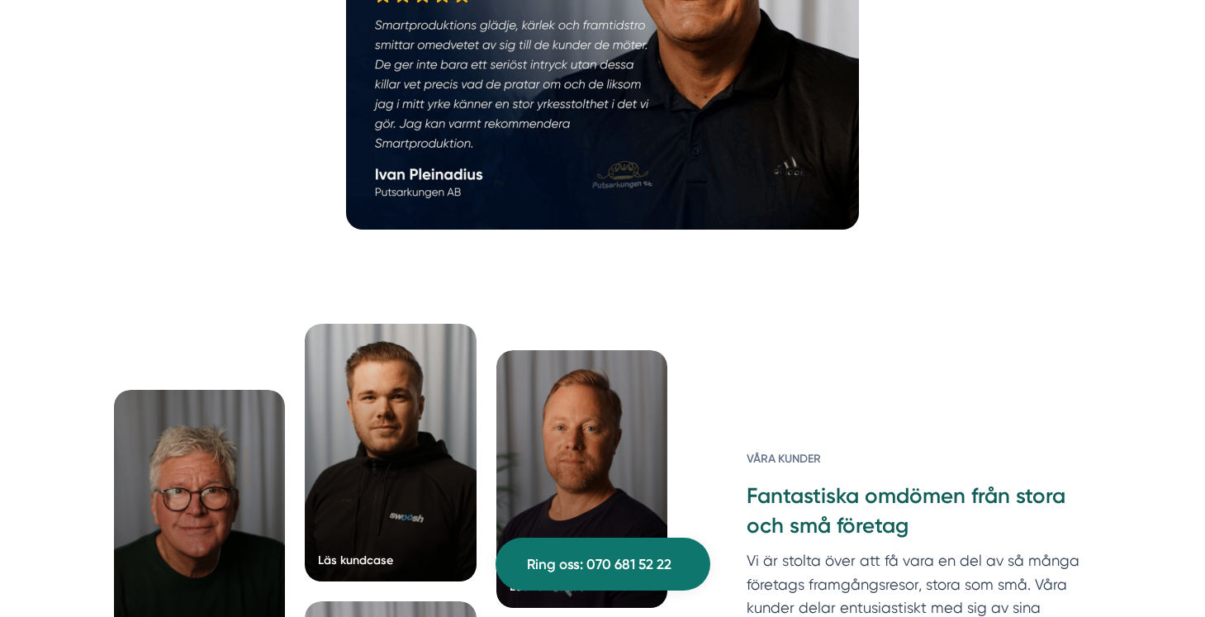
scroll to position [4848, 0]
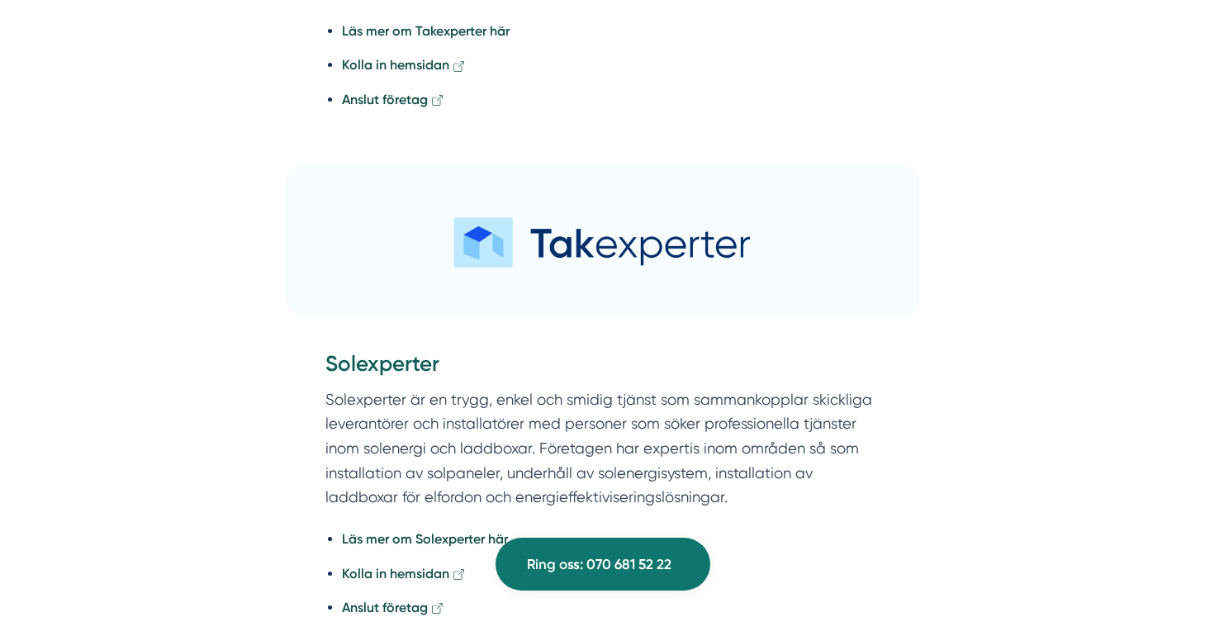
scroll to position [4393, 0]
